Goal: Information Seeking & Learning: Check status

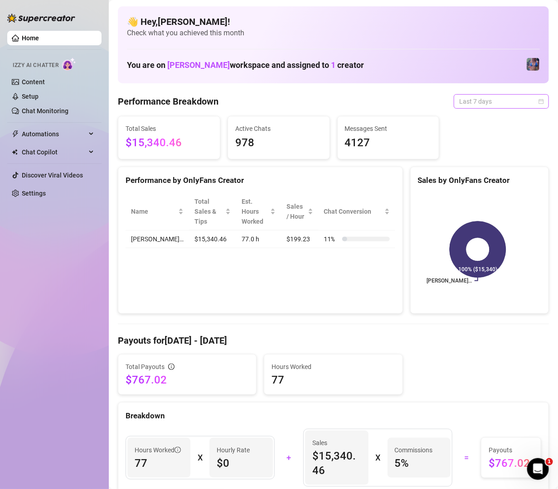
click at [490, 95] on span "Last 7 days" at bounding box center [501, 102] width 84 height 14
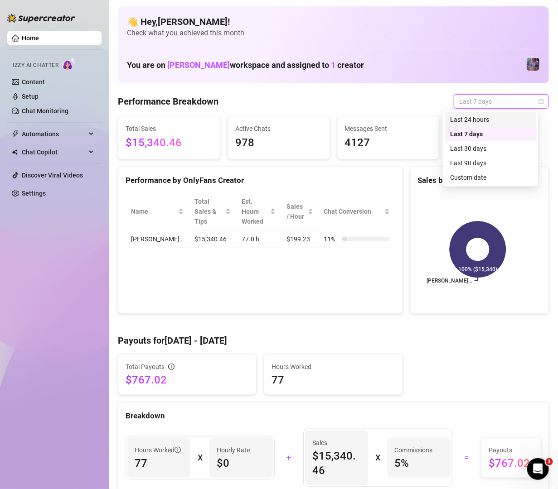
click at [495, 126] on div "Last 24 hours" at bounding box center [491, 119] width 92 height 15
click at [495, 125] on div "Total Sales $15,340.46 Active Chats 978 Messages Sent 4127" at bounding box center [333, 138] width 438 height 44
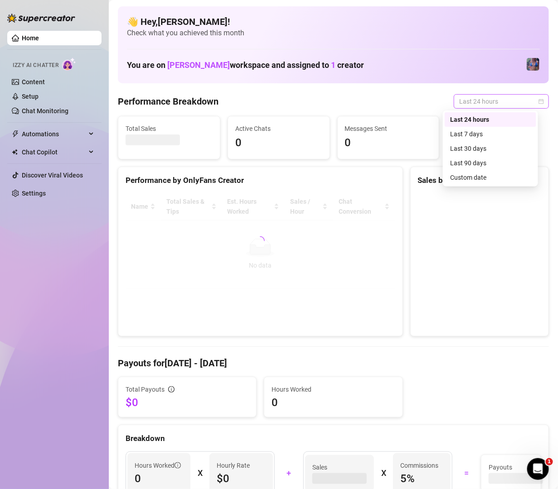
click at [494, 105] on span "Last 24 hours" at bounding box center [501, 102] width 84 height 14
click at [488, 153] on div "Last 30 days" at bounding box center [490, 149] width 81 height 10
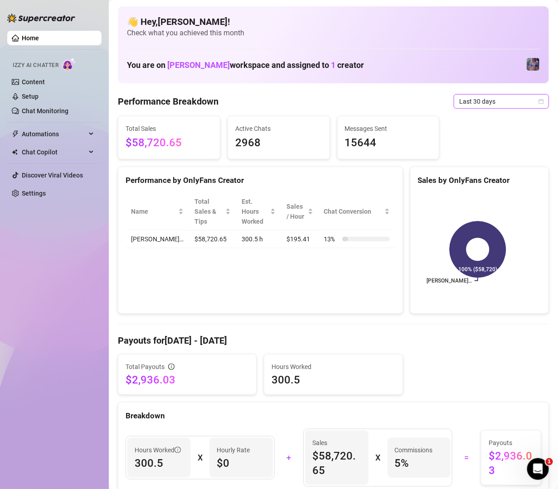
click at [496, 108] on span "Last 30 days" at bounding box center [501, 102] width 84 height 14
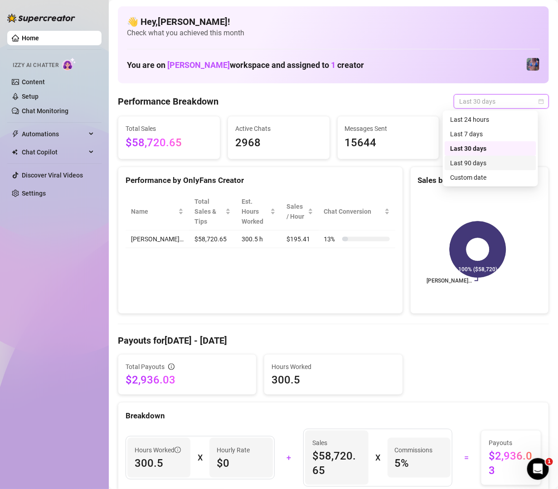
click at [494, 168] on div "Last 90 days" at bounding box center [491, 163] width 92 height 15
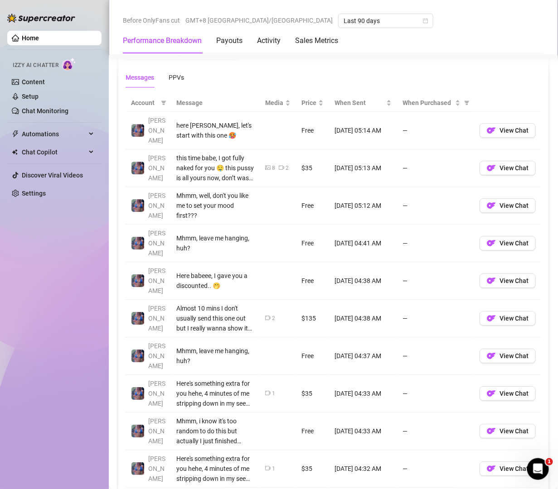
scroll to position [848, 0]
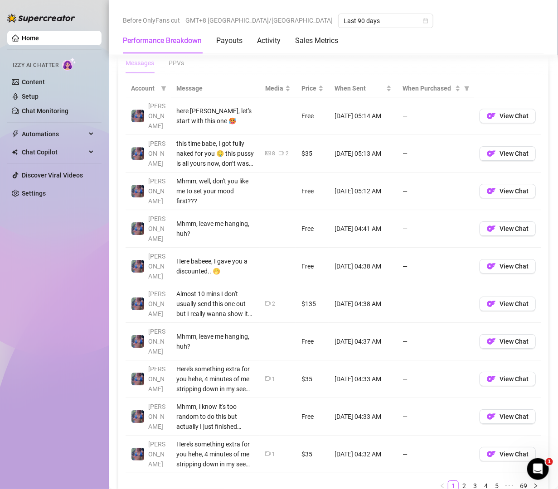
drag, startPoint x: 135, startPoint y: 145, endPoint x: 224, endPoint y: 121, distance: 92.0
click at [247, 148] on td "this time babe, I got fully naked for you 🤤 this pussy is all yours now, don’t …" at bounding box center [215, 154] width 89 height 38
click at [459, 481] on link "2" at bounding box center [464, 486] width 10 height 10
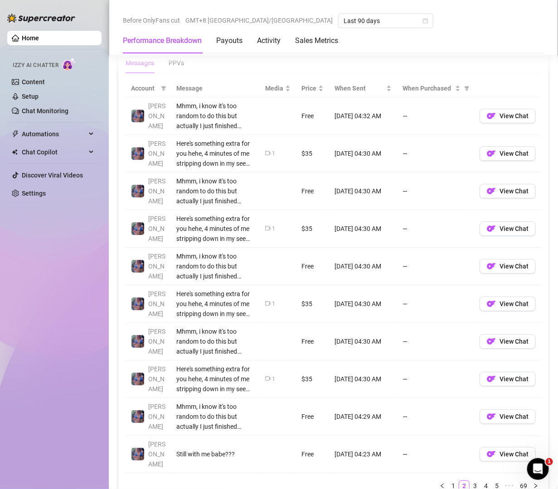
click at [448, 481] on link "1" at bounding box center [453, 486] width 10 height 10
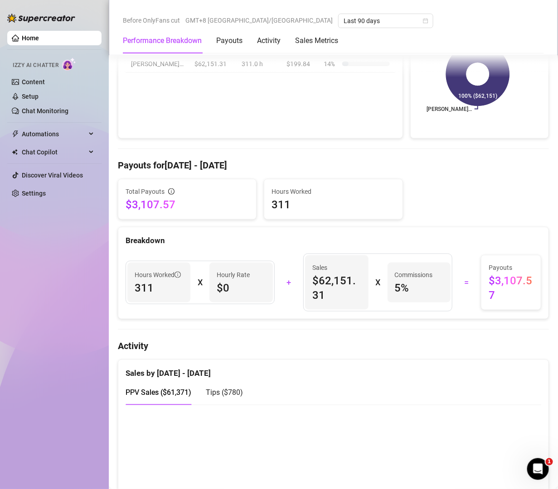
scroll to position [0, 0]
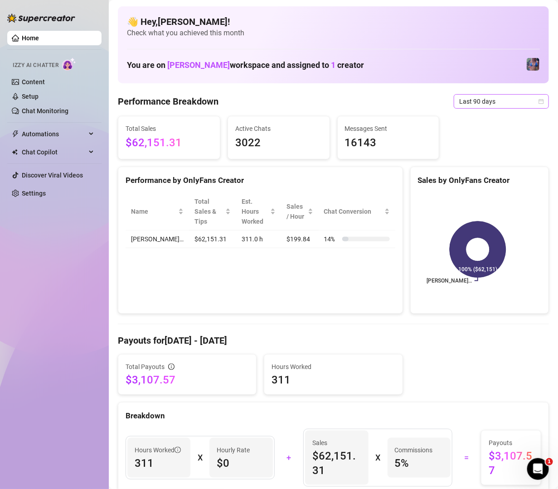
click at [487, 96] on span "Last 90 days" at bounding box center [501, 102] width 84 height 14
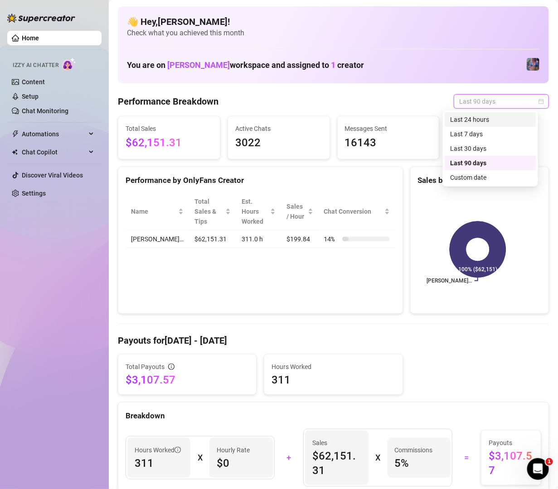
click at [488, 117] on div "Last 24 hours" at bounding box center [490, 120] width 81 height 10
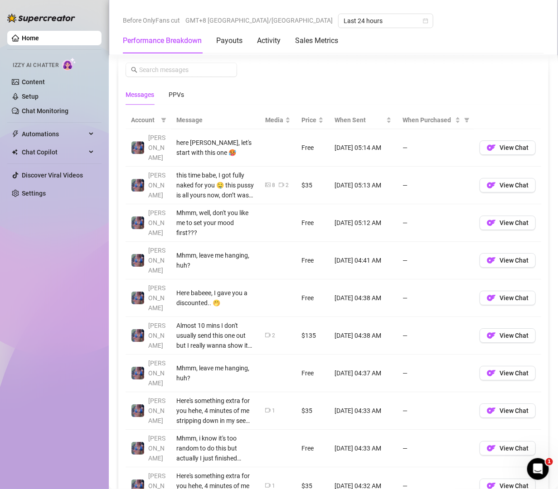
scroll to position [832, 0]
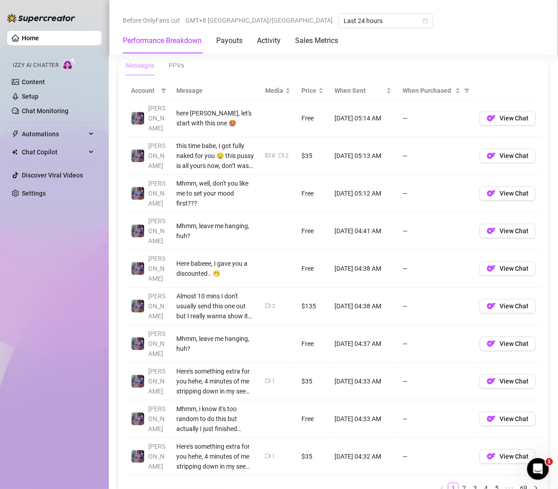
click at [149, 89] on span "Account" at bounding box center [144, 91] width 26 height 10
click at [163, 86] on span at bounding box center [163, 91] width 9 height 14
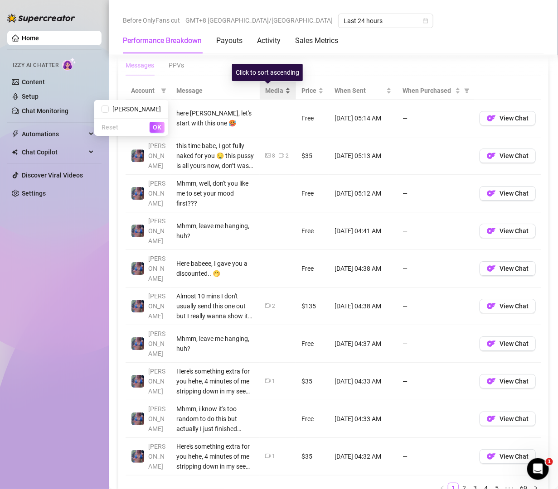
click at [275, 90] on div "Media" at bounding box center [277, 91] width 25 height 10
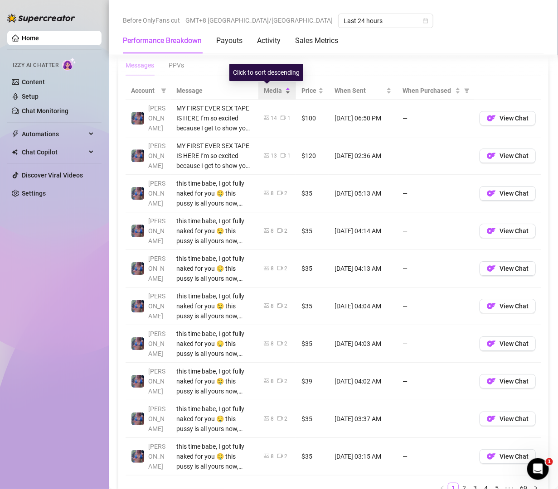
click at [275, 90] on div "Media" at bounding box center [277, 91] width 27 height 10
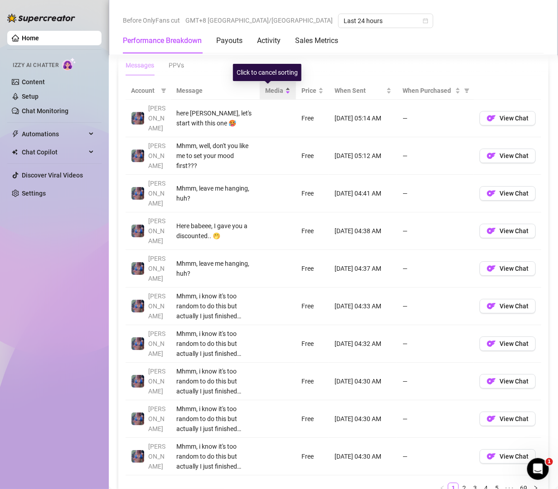
click at [275, 91] on div "Media" at bounding box center [277, 91] width 25 height 10
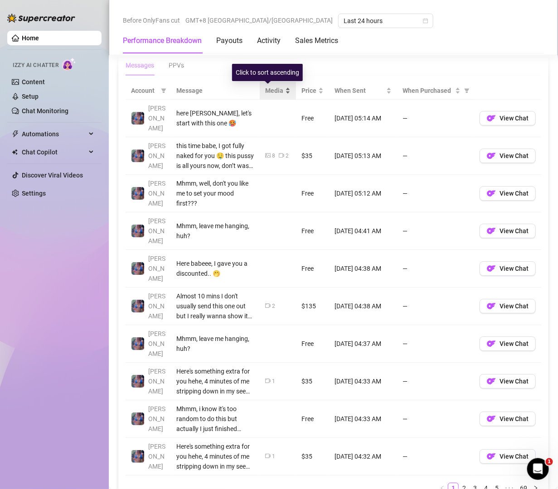
click at [275, 91] on div "Media" at bounding box center [277, 91] width 25 height 10
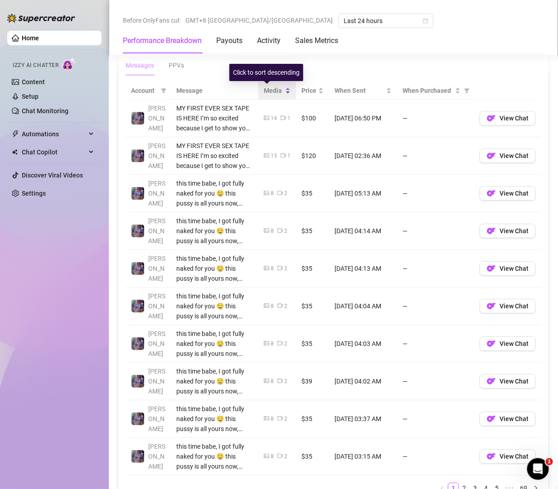
click at [275, 91] on div "Media" at bounding box center [277, 91] width 27 height 10
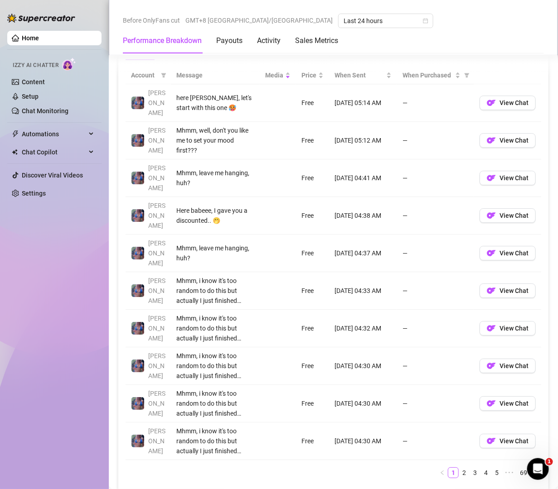
scroll to position [879, 0]
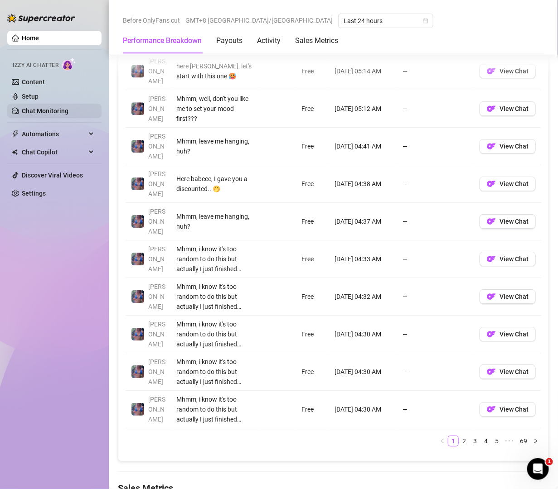
click at [39, 107] on link "Chat Monitoring" at bounding box center [45, 110] width 47 height 7
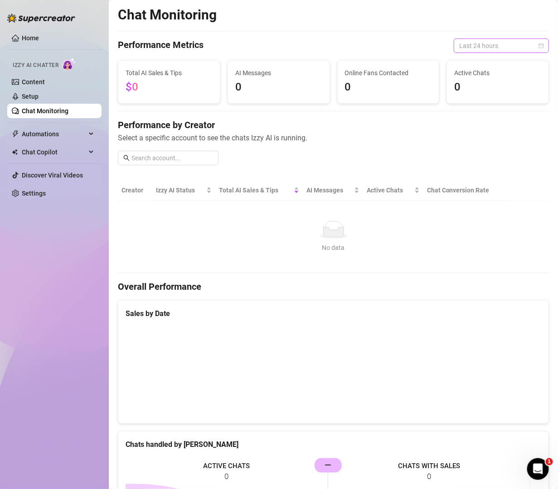
click at [468, 50] on span "Last 24 hours" at bounding box center [501, 46] width 84 height 14
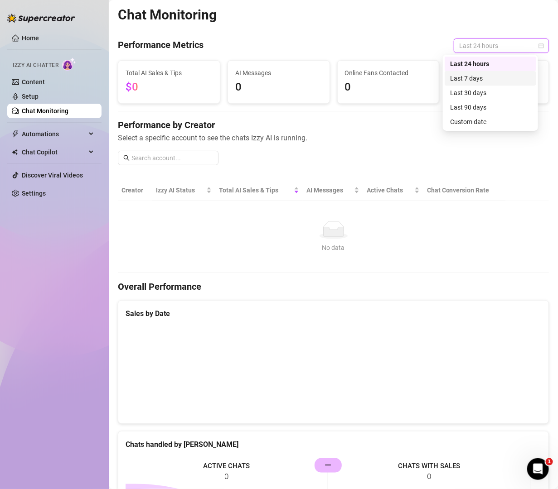
click at [466, 76] on div "Last 7 days" at bounding box center [490, 78] width 81 height 10
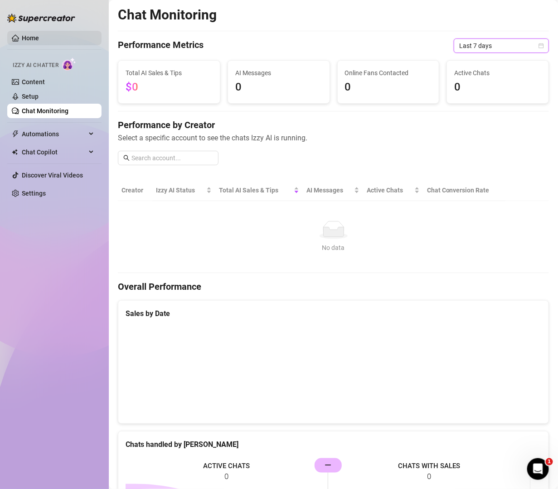
click at [39, 40] on link "Home" at bounding box center [30, 37] width 17 height 7
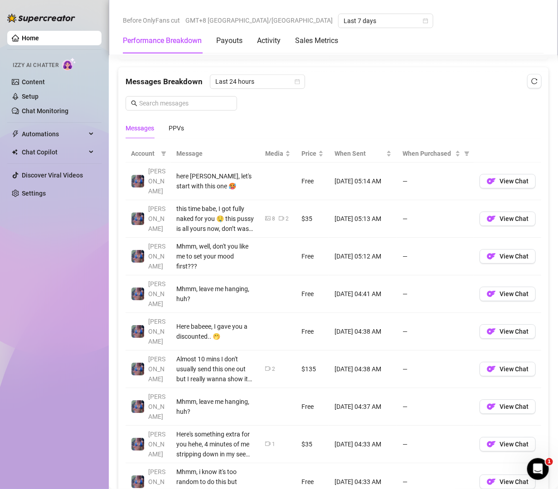
scroll to position [760, 0]
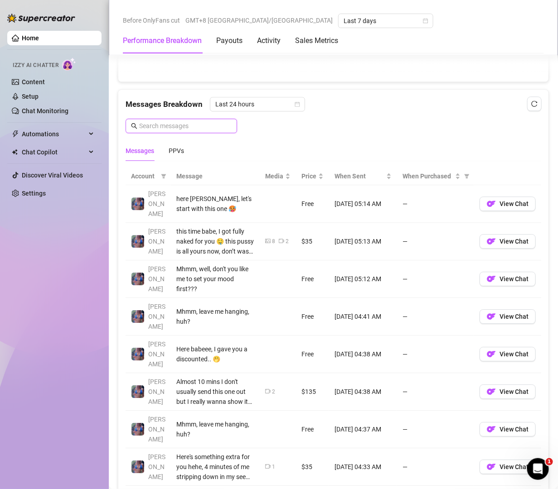
click at [175, 128] on input "text" at bounding box center [185, 126] width 92 height 10
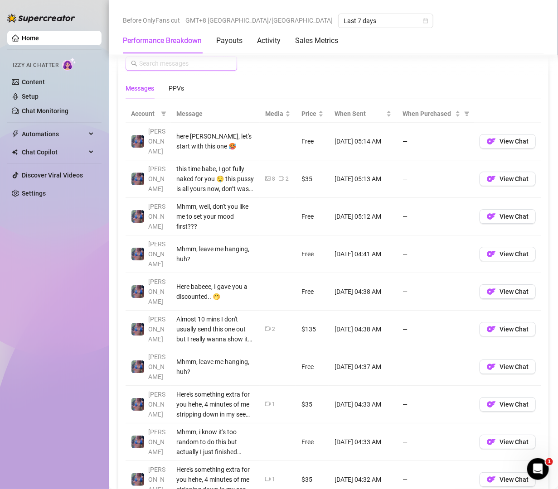
scroll to position [956, 0]
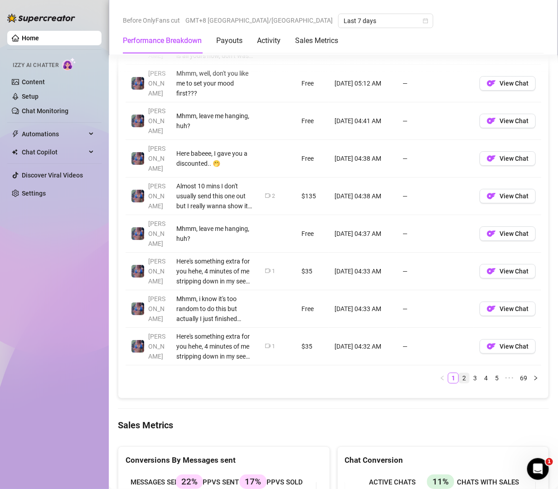
click at [459, 373] on link "2" at bounding box center [464, 378] width 10 height 10
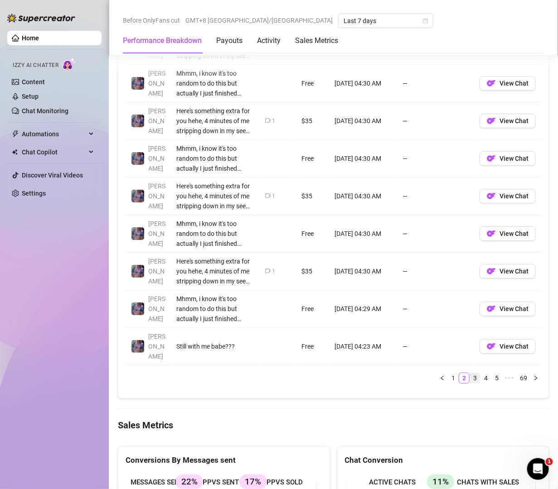
click at [470, 373] on link "3" at bounding box center [475, 378] width 10 height 10
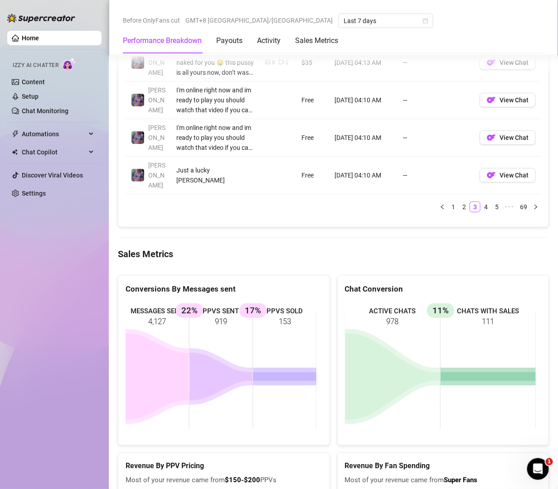
scroll to position [1152, 0]
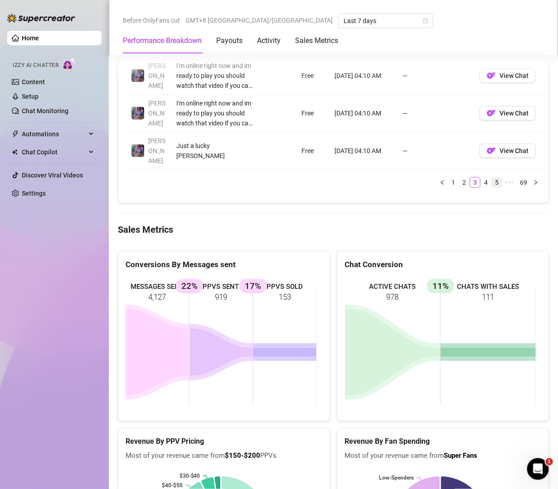
click at [492, 178] on link "5" at bounding box center [497, 183] width 10 height 10
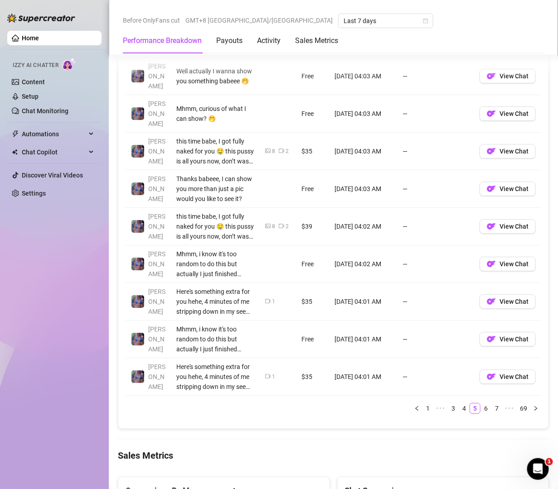
scroll to position [826, 0]
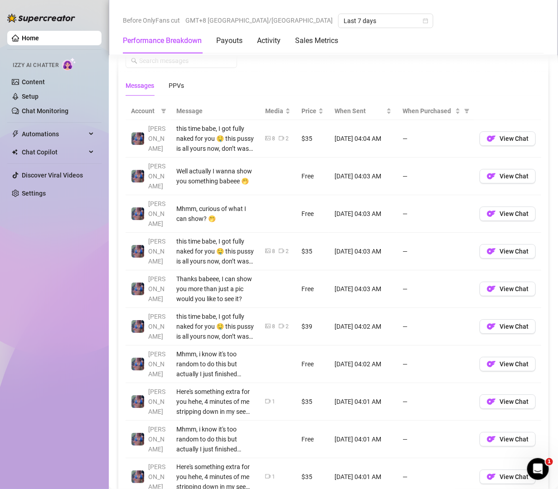
click at [151, 112] on span "Account" at bounding box center [144, 111] width 26 height 10
click at [161, 109] on icon "filter" at bounding box center [163, 110] width 5 height 5
click at [171, 82] on div "PPVs" at bounding box center [176, 86] width 15 height 10
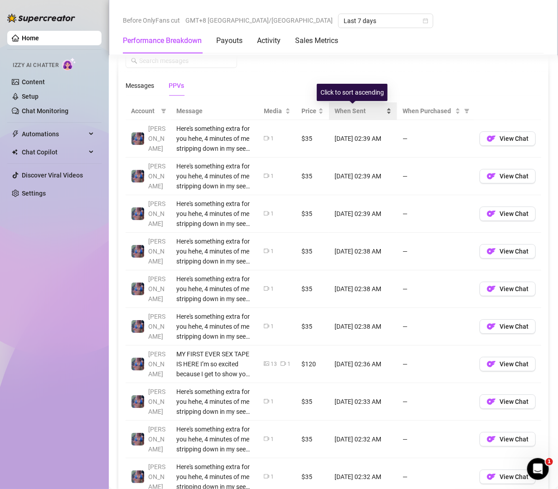
click at [358, 111] on span "When Sent" at bounding box center [359, 111] width 50 height 10
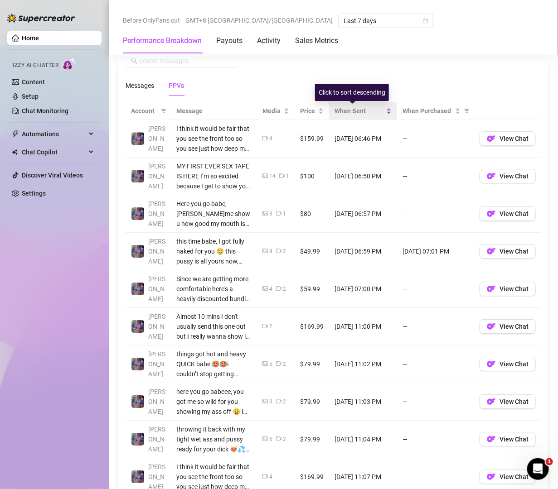
click at [358, 111] on span "When Sent" at bounding box center [359, 111] width 50 height 10
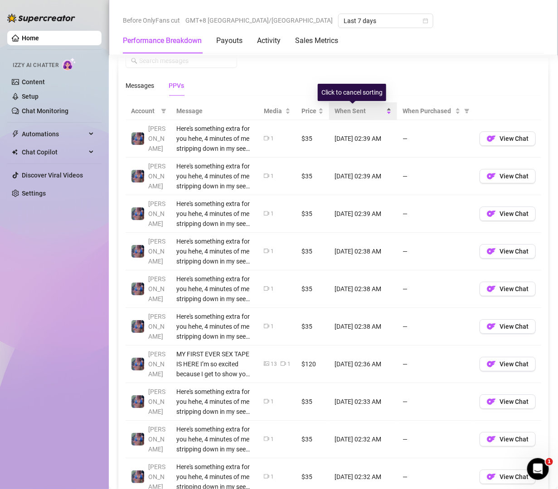
click at [358, 111] on span "When Sent" at bounding box center [359, 111] width 50 height 10
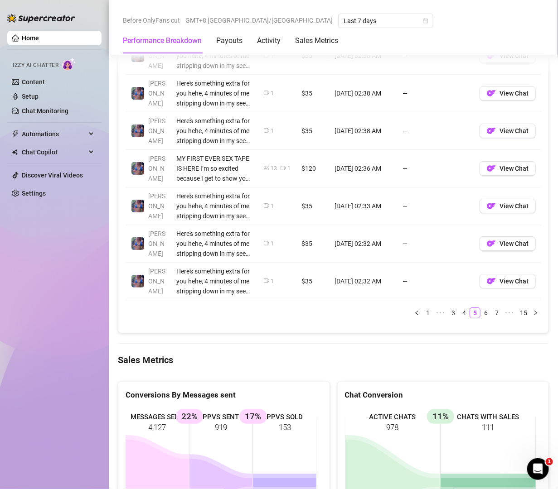
scroll to position [760, 0]
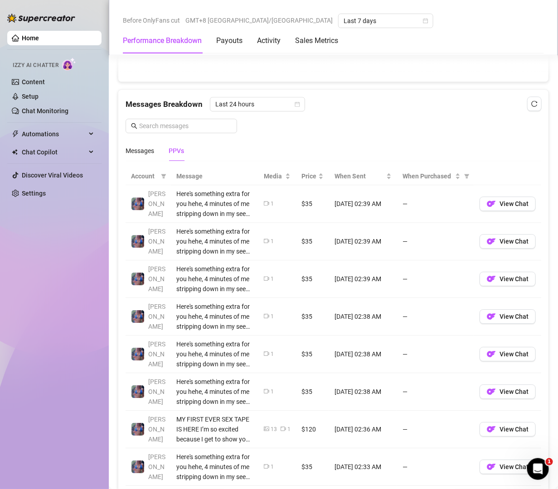
click at [321, 132] on div "Messages Breakdown Last 24 hours Messages PPVs" at bounding box center [334, 129] width 416 height 64
click at [142, 142] on div "Messages" at bounding box center [140, 150] width 29 height 21
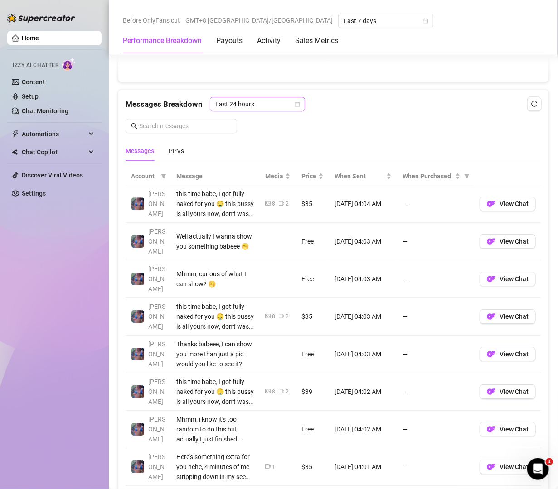
click at [237, 103] on span "Last 24 hours" at bounding box center [257, 104] width 84 height 14
click at [246, 136] on div "Last Week" at bounding box center [256, 138] width 81 height 10
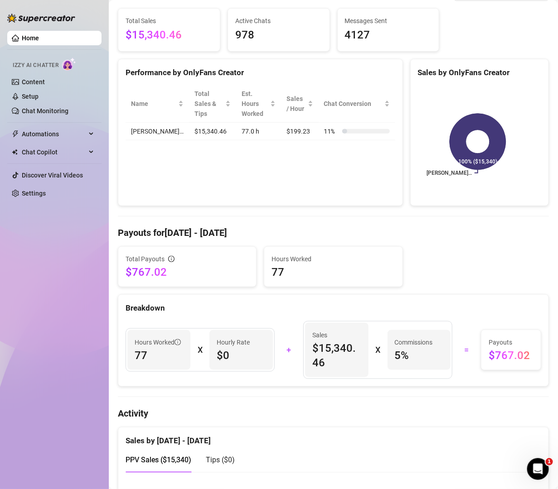
scroll to position [0, 0]
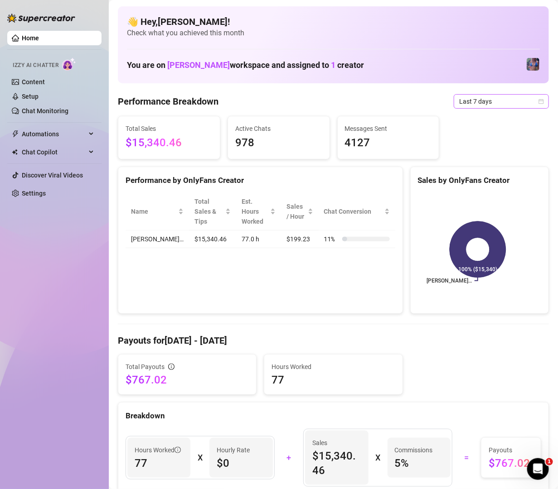
click at [464, 100] on span "Last 7 days" at bounding box center [501, 102] width 84 height 14
click at [418, 108] on div "Performance Breakdown Last 7 days" at bounding box center [333, 101] width 431 height 15
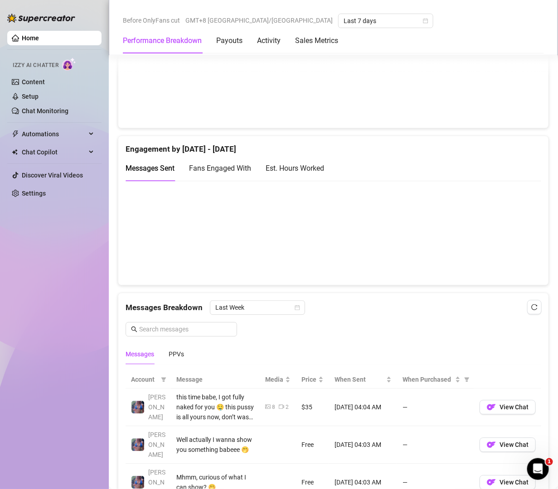
scroll to position [848, 0]
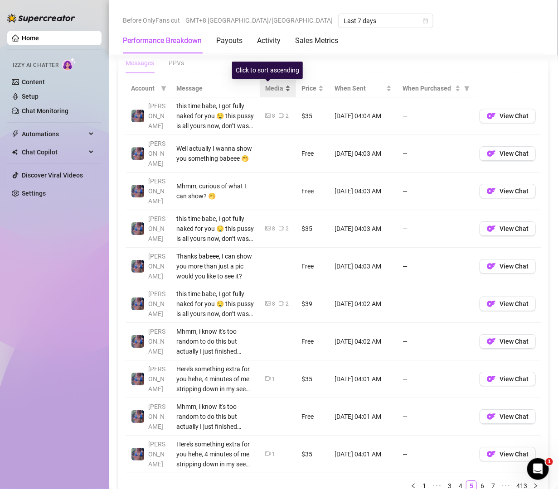
click at [265, 85] on span "Media" at bounding box center [274, 88] width 18 height 10
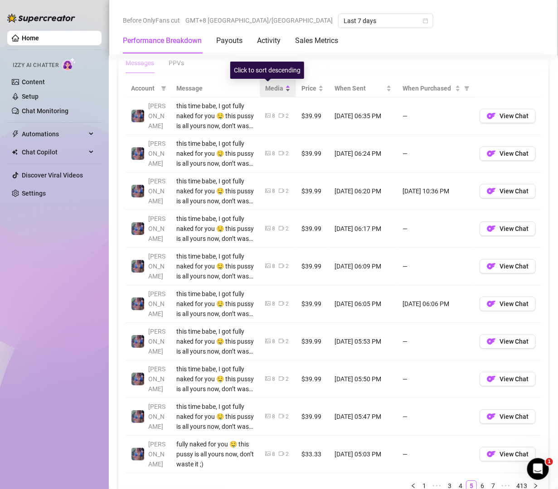
click at [265, 85] on span "Media" at bounding box center [274, 88] width 18 height 10
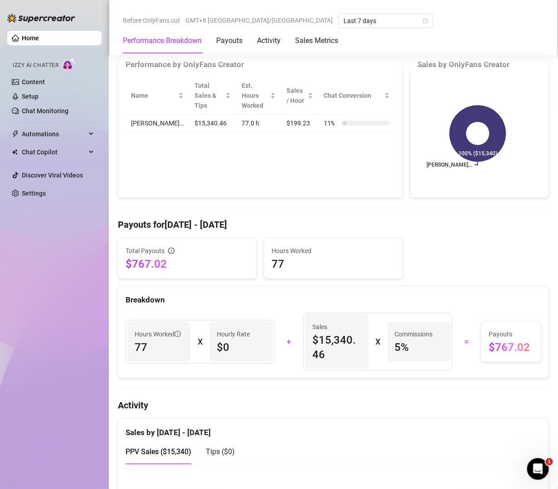
scroll to position [0, 0]
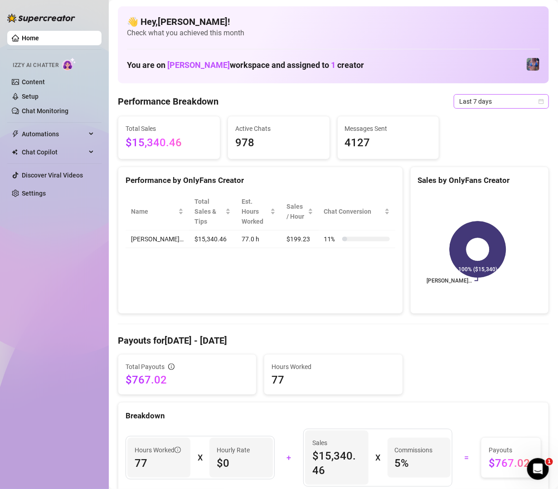
click at [482, 97] on span "Last 7 days" at bounding box center [501, 102] width 84 height 14
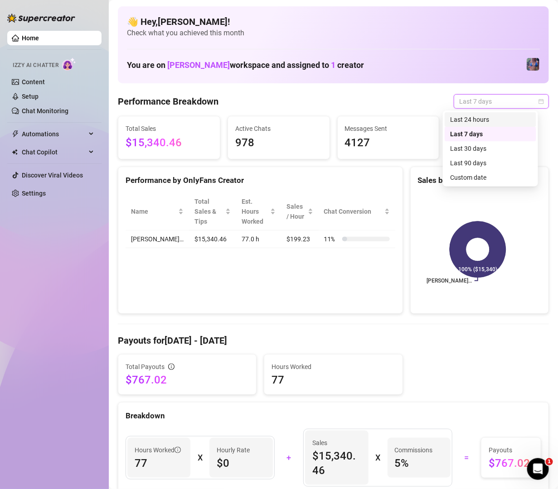
click at [469, 115] on div "Last 24 hours" at bounding box center [490, 120] width 81 height 10
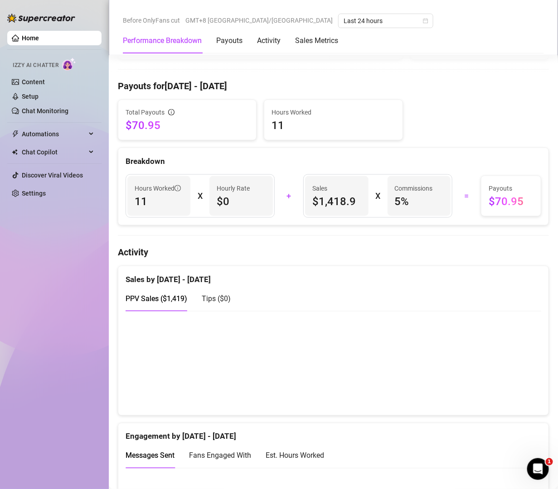
scroll to position [65, 0]
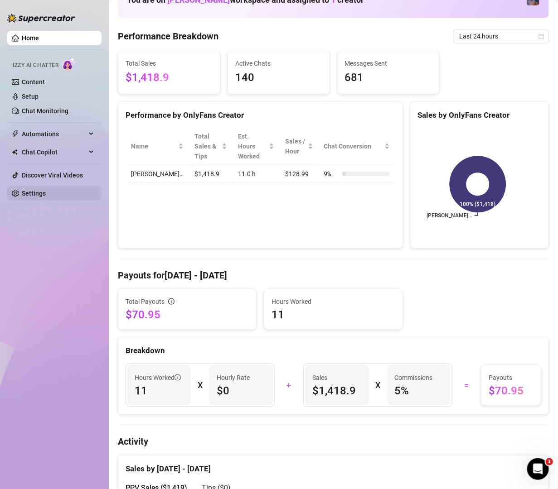
click at [36, 194] on link "Settings" at bounding box center [34, 193] width 24 height 7
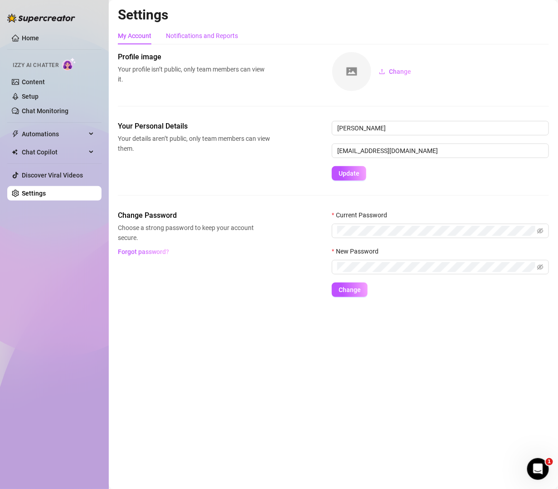
click at [208, 38] on div "Notifications and Reports" at bounding box center [202, 36] width 72 height 10
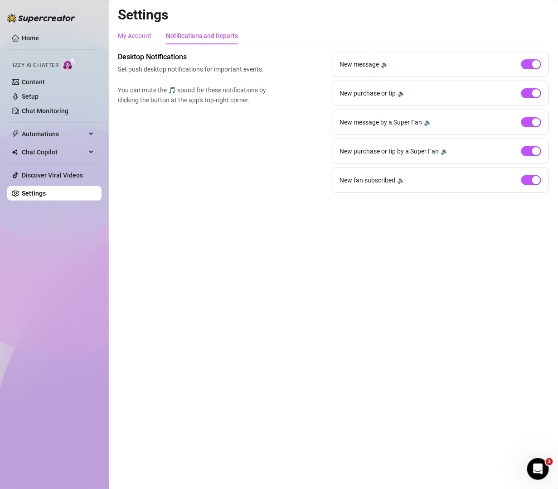
click at [139, 33] on div "My Account" at bounding box center [135, 36] width 34 height 10
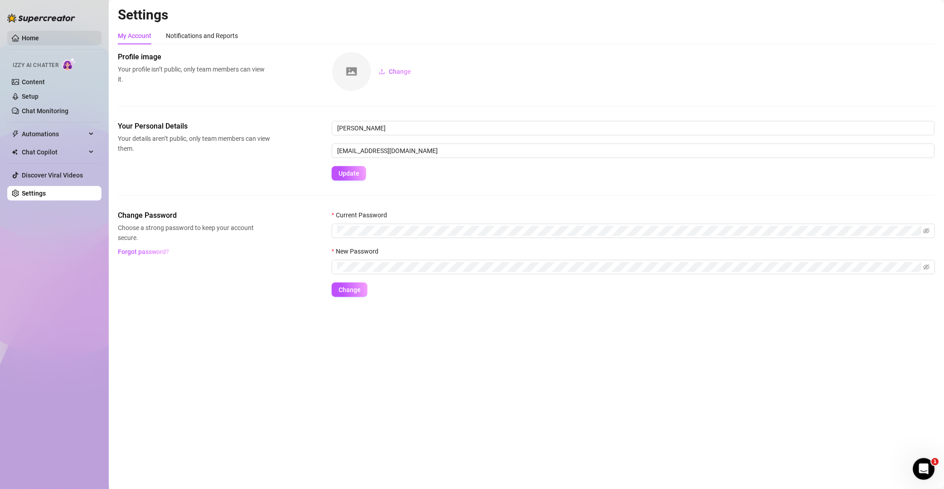
click at [39, 41] on link "Home" at bounding box center [30, 37] width 17 height 7
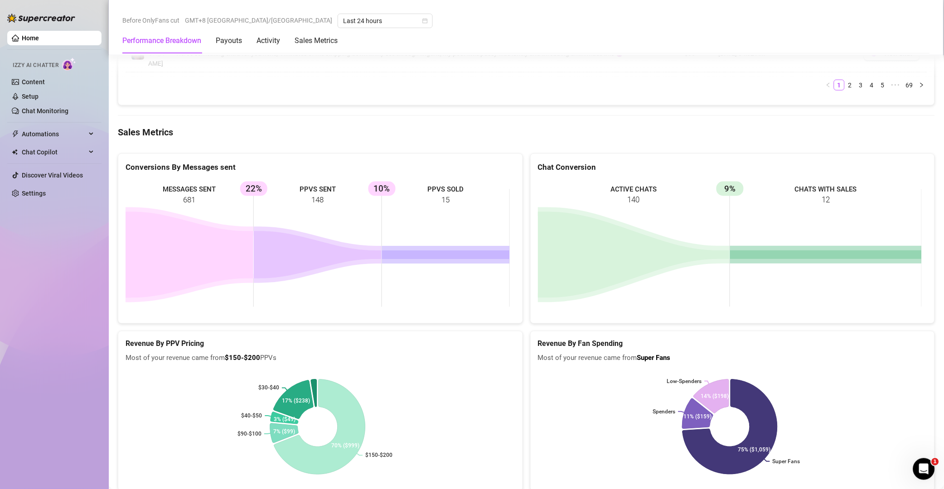
scroll to position [1287, 0]
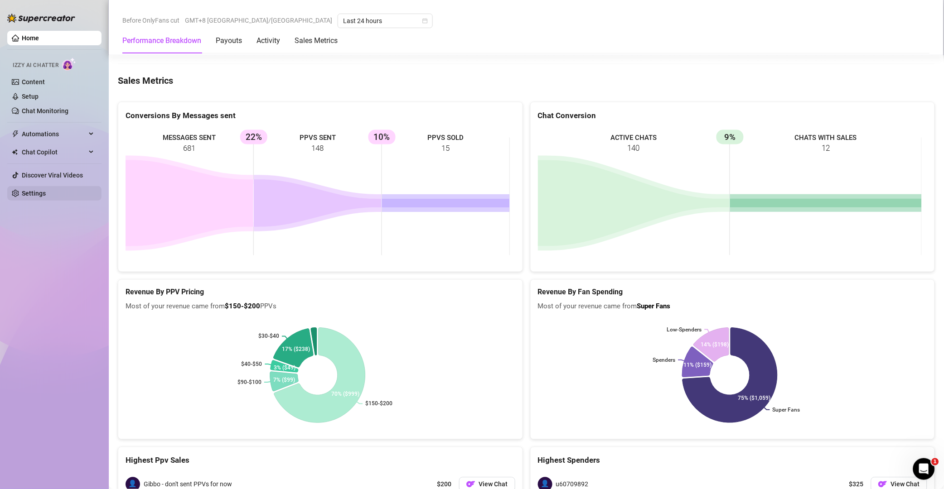
click at [46, 190] on link "Settings" at bounding box center [34, 193] width 24 height 7
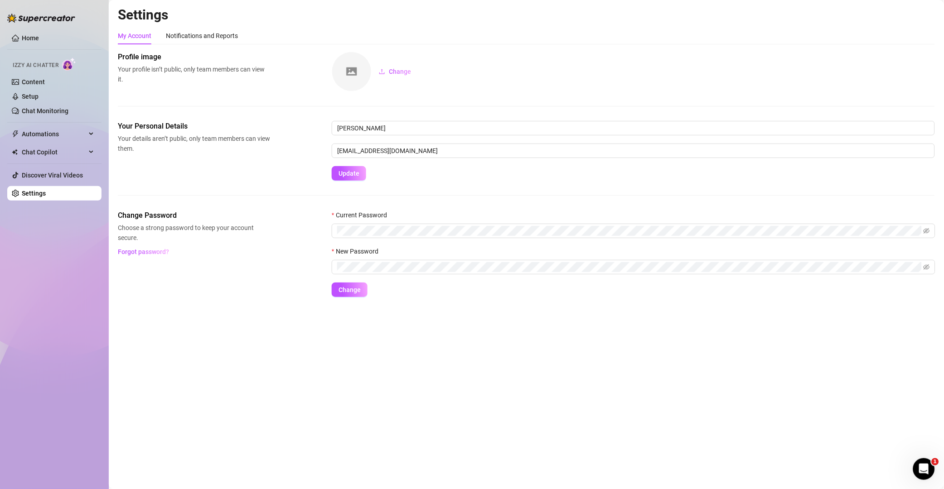
click at [43, 63] on span "Izzy AI Chatter" at bounding box center [36, 65] width 46 height 9
click at [29, 35] on link "Home" at bounding box center [30, 37] width 17 height 7
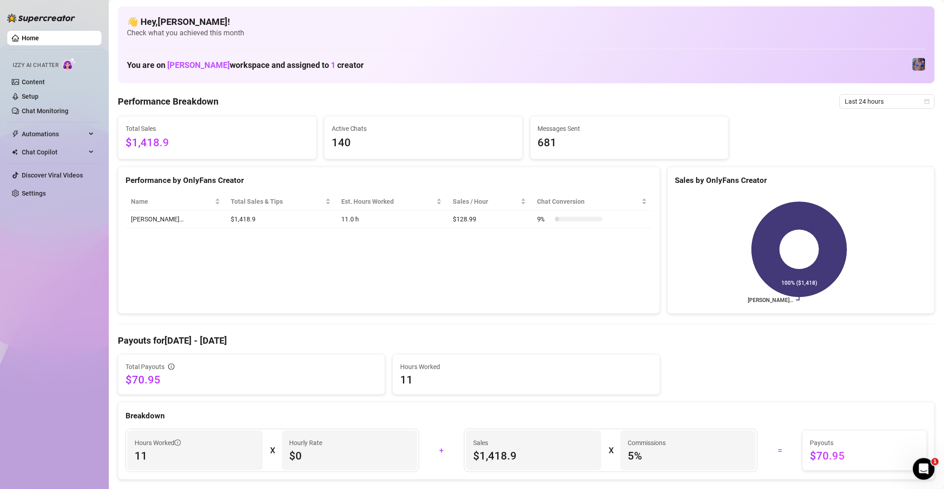
click at [526, 54] on div "👋 Hey, [PERSON_NAME] ! Check what you achieved this month You are on [PERSON_NA…" at bounding box center [526, 44] width 817 height 77
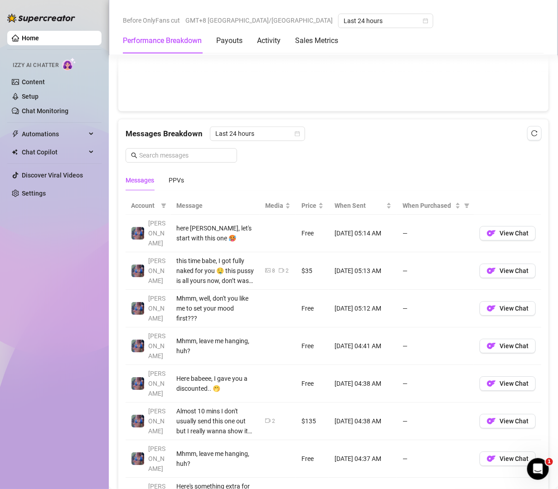
scroll to position [718, 0]
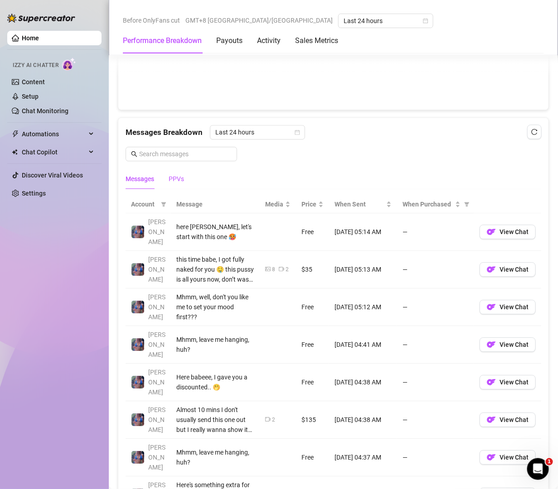
click at [176, 183] on div "PPVs" at bounding box center [176, 179] width 15 height 10
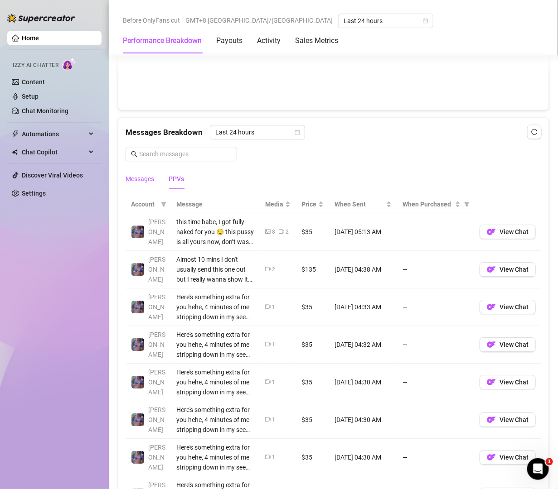
click at [144, 181] on div "Messages" at bounding box center [140, 179] width 29 height 10
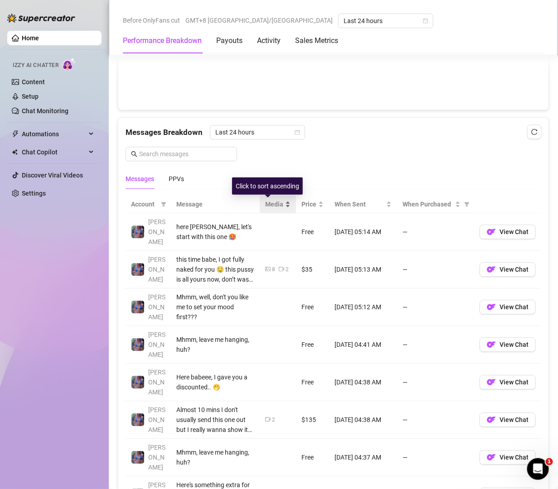
click at [265, 204] on span "Media" at bounding box center [274, 204] width 18 height 10
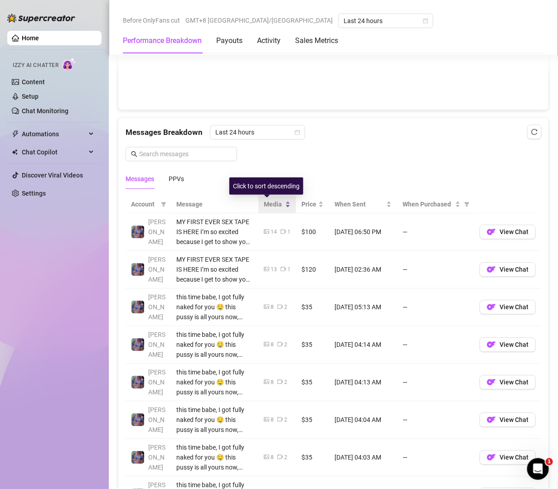
click at [266, 204] on span "Media" at bounding box center [273, 204] width 19 height 10
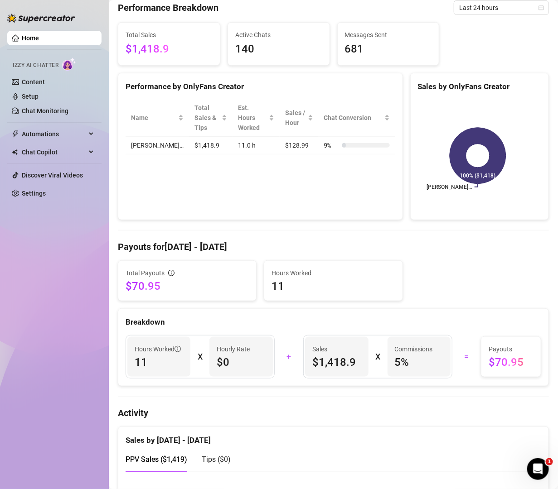
scroll to position [326, 0]
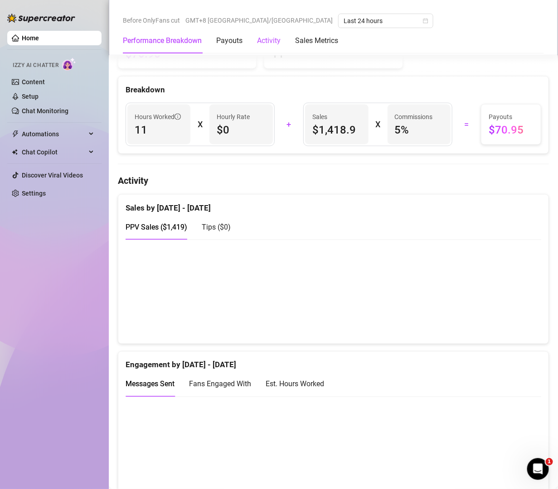
click at [268, 42] on div "Activity" at bounding box center [269, 40] width 24 height 11
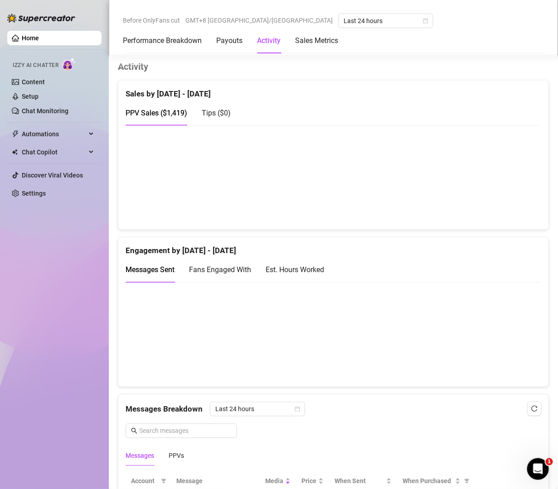
scroll to position [441, 0]
click at [307, 40] on Metrics "Sales Metrics" at bounding box center [316, 40] width 43 height 11
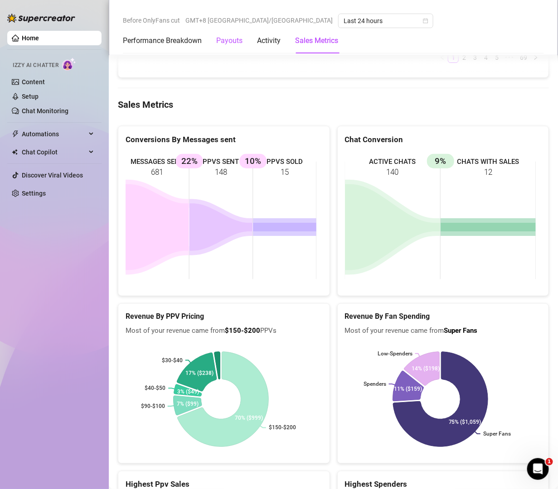
click at [235, 40] on div "Payouts" at bounding box center [229, 40] width 26 height 11
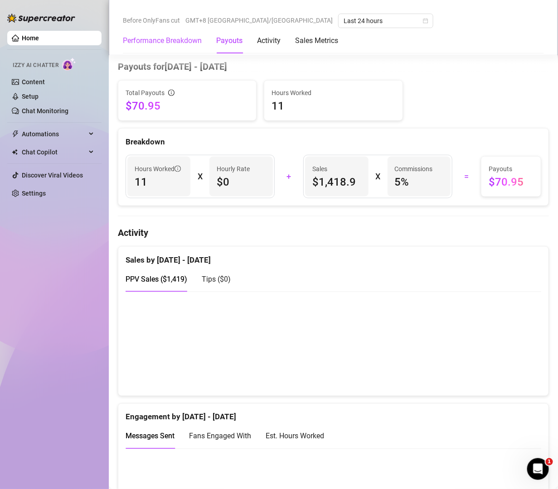
click at [189, 40] on Breakdown "Performance Breakdown" at bounding box center [162, 40] width 79 height 11
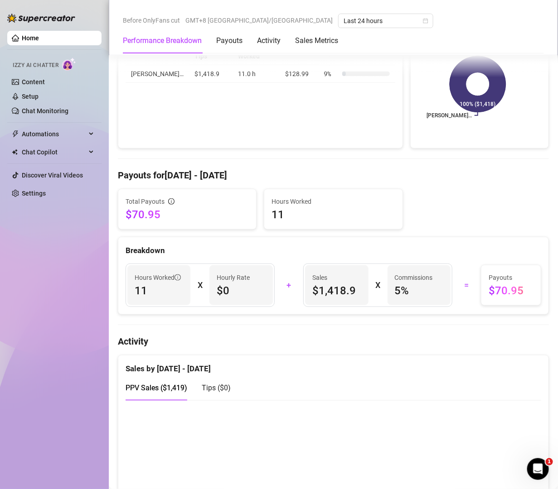
scroll to position [100, 0]
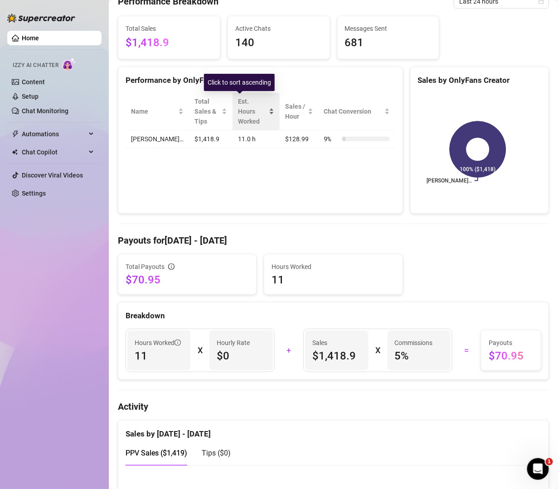
click at [254, 109] on div "Est. Hours Worked" at bounding box center [256, 112] width 36 height 30
click at [256, 109] on div "Est. Hours Worked" at bounding box center [256, 112] width 36 height 30
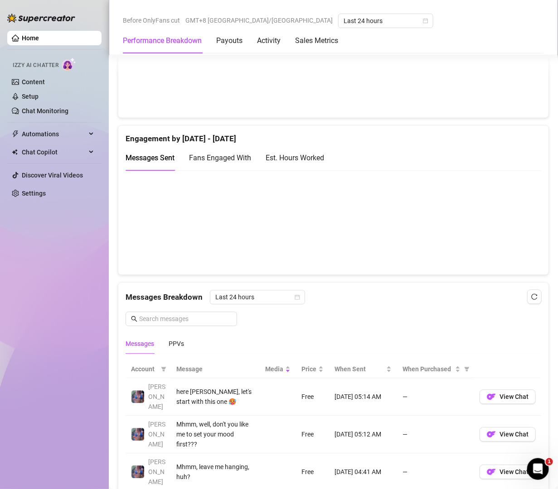
scroll to position [753, 0]
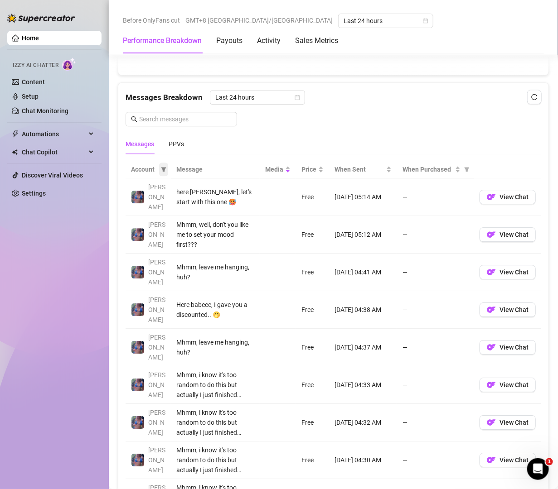
click at [161, 172] on icon "filter" at bounding box center [163, 169] width 5 height 5
click at [109, 188] on input "checkbox" at bounding box center [105, 187] width 7 height 7
checkbox input "false"
click at [214, 151] on div "Messages PPVs" at bounding box center [334, 144] width 416 height 21
